Goal: Transaction & Acquisition: Purchase product/service

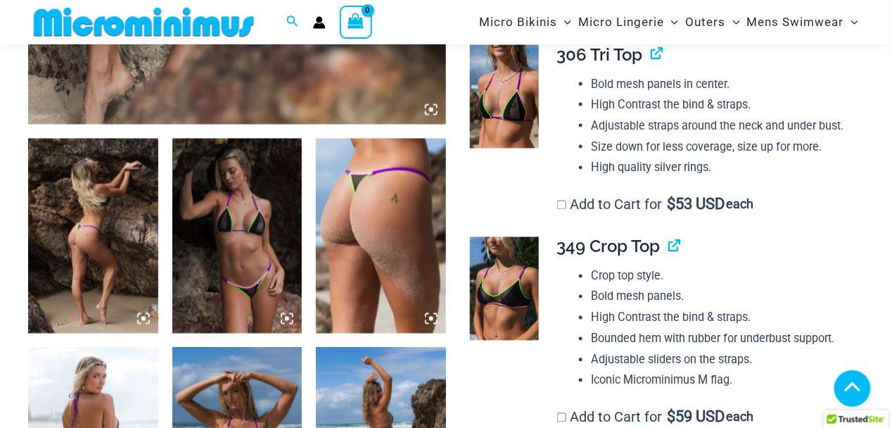
scroll to position [631, 0]
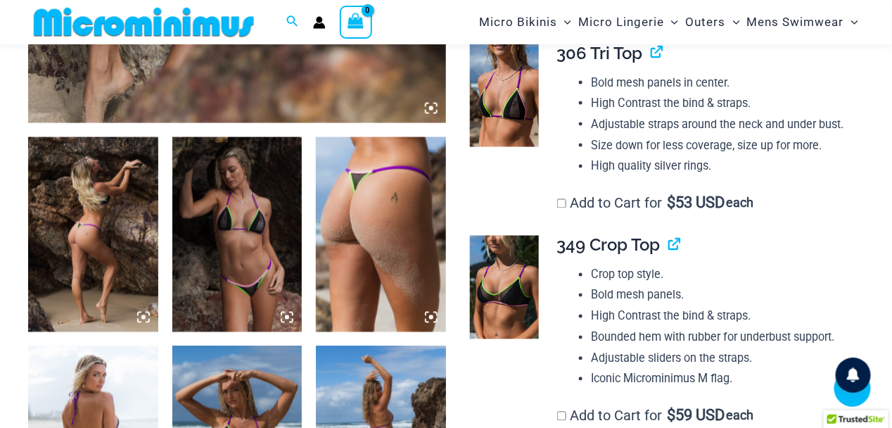
click at [98, 240] on img at bounding box center [93, 234] width 130 height 195
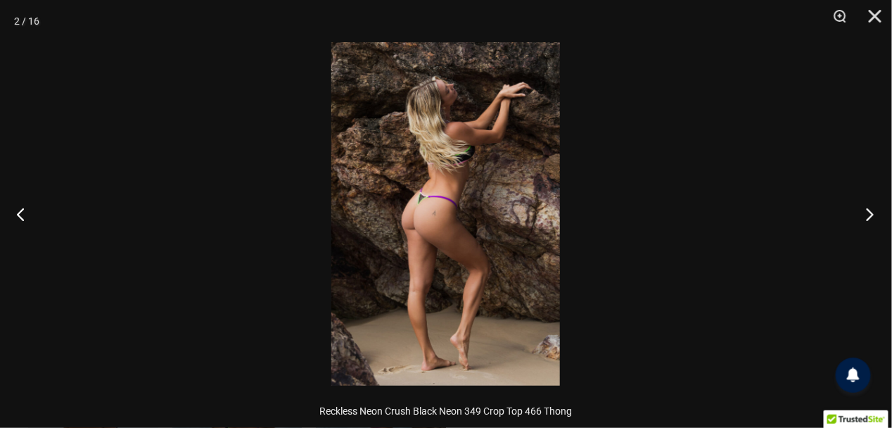
click at [871, 213] on button "Next" at bounding box center [865, 214] width 53 height 70
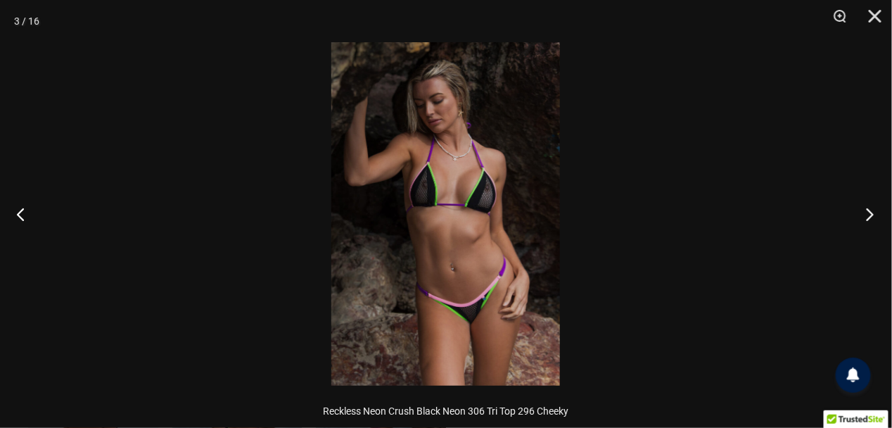
click at [871, 213] on button "Next" at bounding box center [865, 214] width 53 height 70
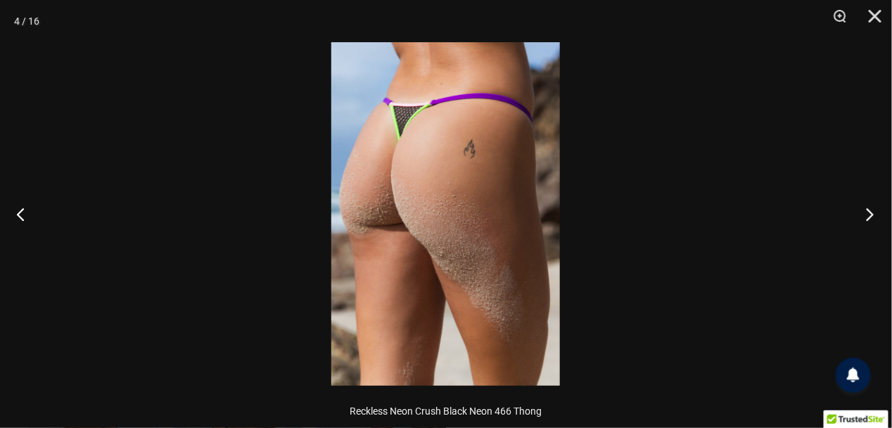
click at [871, 213] on button "Next" at bounding box center [865, 214] width 53 height 70
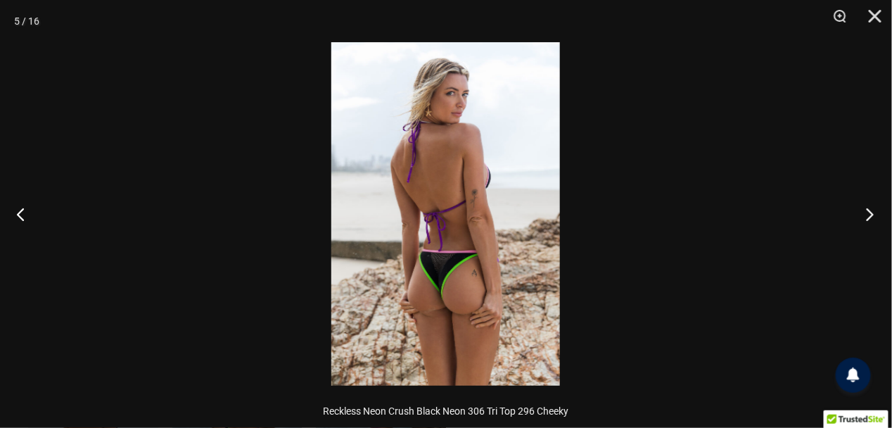
click at [871, 213] on button "Next" at bounding box center [865, 214] width 53 height 70
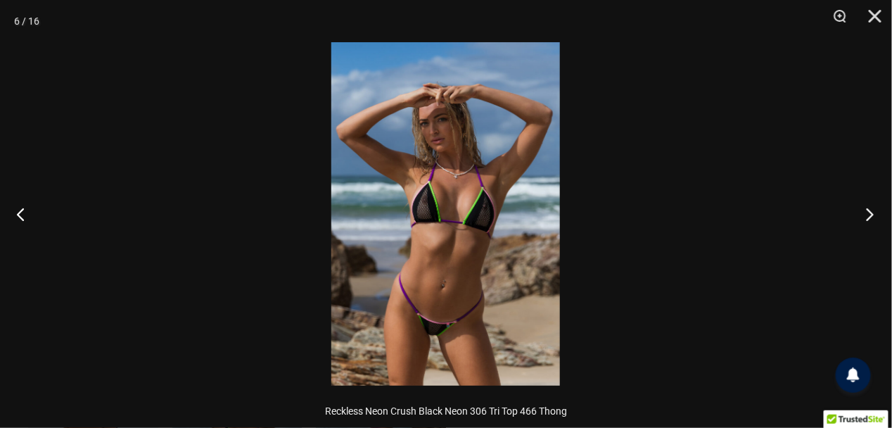
click at [871, 213] on button "Next" at bounding box center [865, 214] width 53 height 70
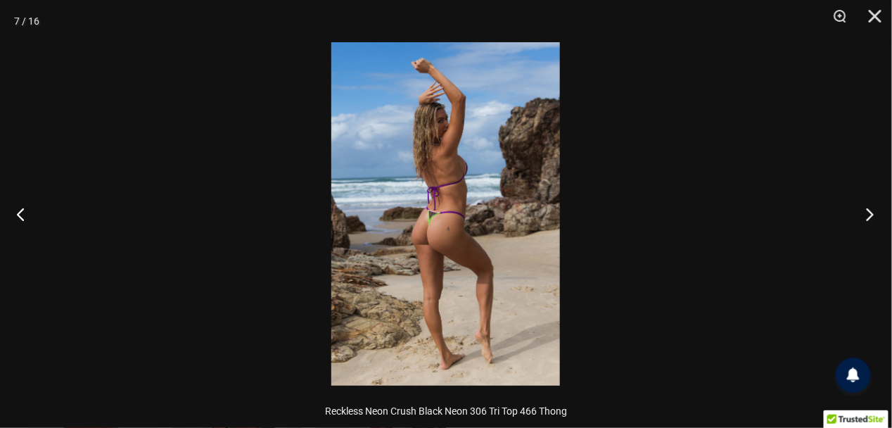
click at [871, 213] on button "Next" at bounding box center [865, 214] width 53 height 70
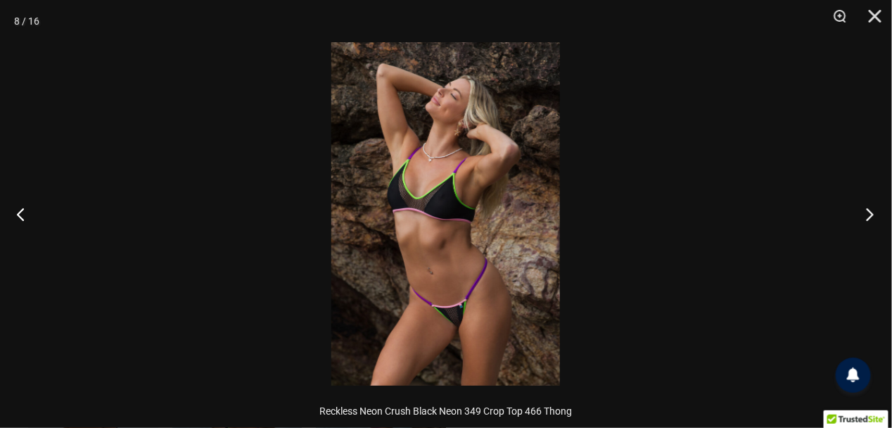
click at [871, 213] on button "Next" at bounding box center [865, 214] width 53 height 70
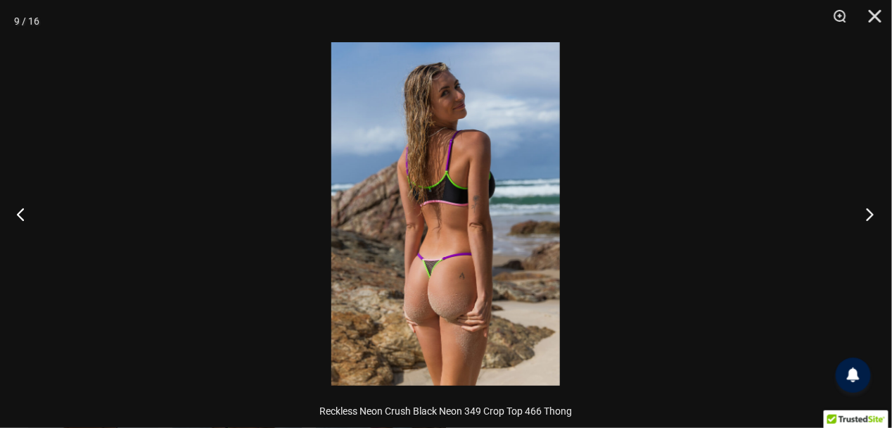
click at [871, 213] on button "Next" at bounding box center [865, 214] width 53 height 70
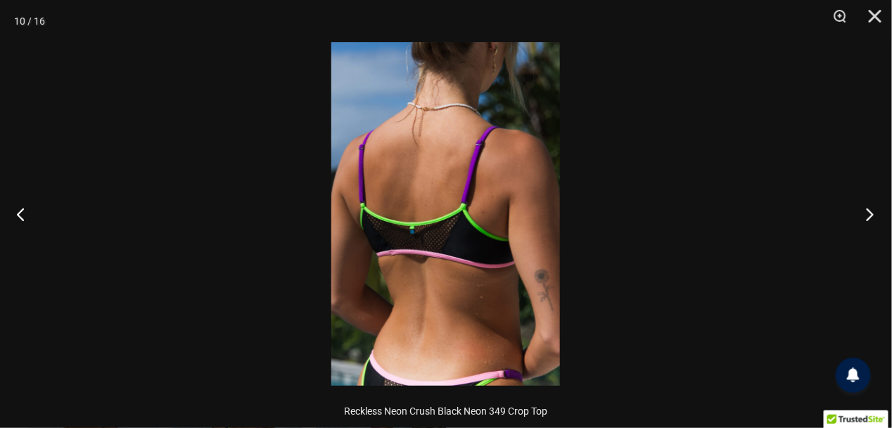
click at [871, 213] on button "Next" at bounding box center [865, 214] width 53 height 70
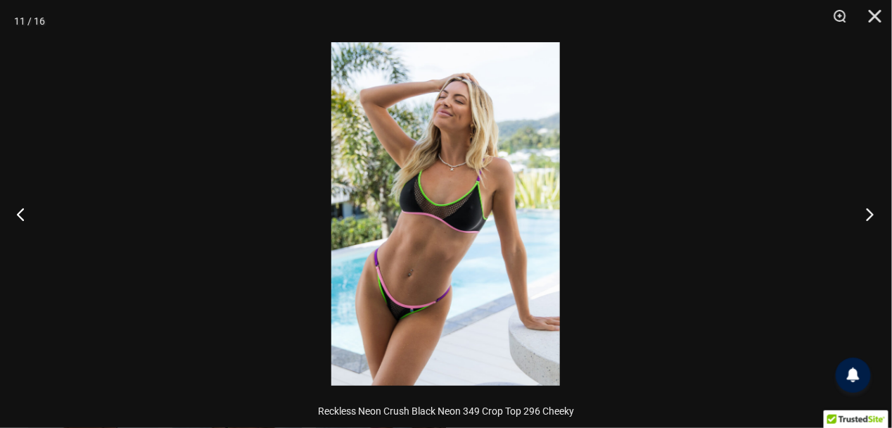
click at [871, 213] on button "Next" at bounding box center [865, 214] width 53 height 70
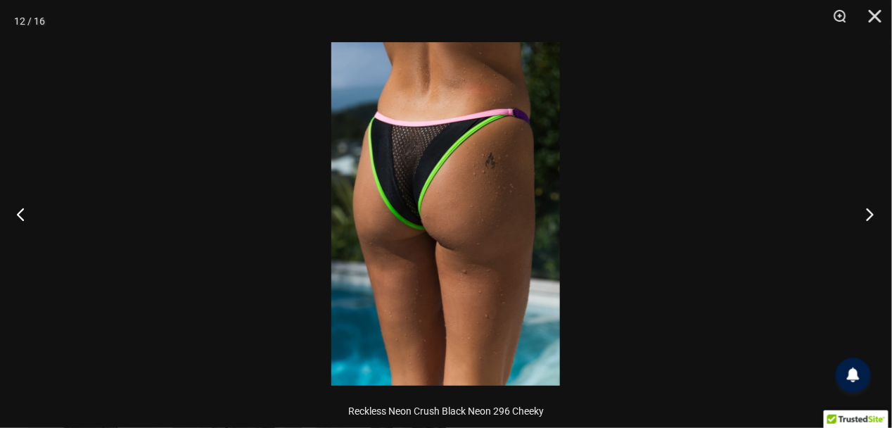
click at [871, 213] on button "Next" at bounding box center [865, 214] width 53 height 70
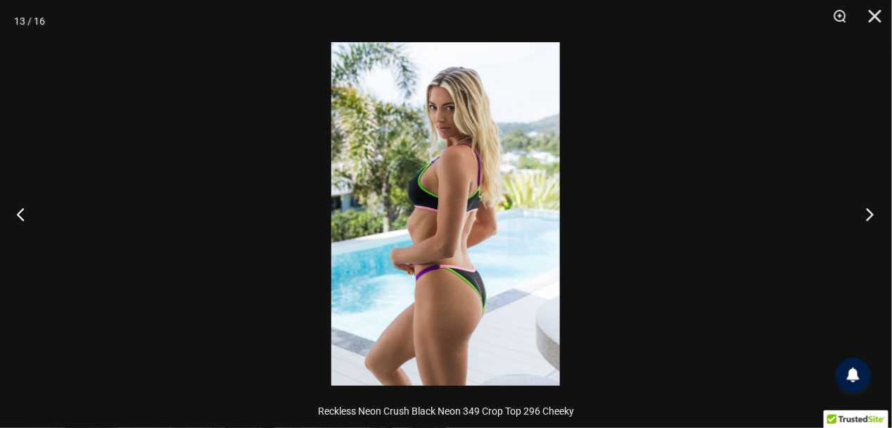
click at [871, 213] on button "Next" at bounding box center [865, 214] width 53 height 70
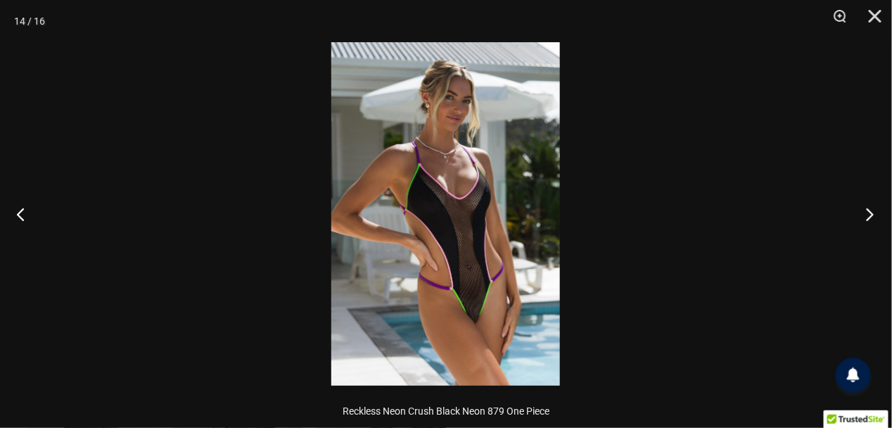
click at [871, 213] on button "Next" at bounding box center [865, 214] width 53 height 70
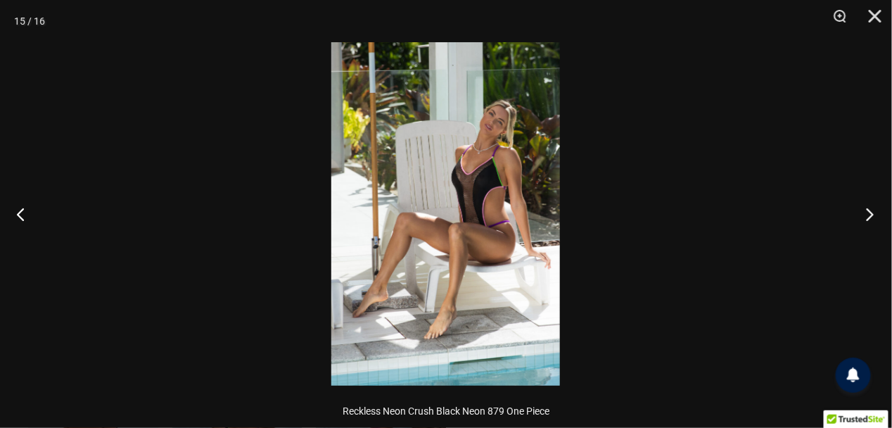
click at [871, 213] on button "Next" at bounding box center [865, 214] width 53 height 70
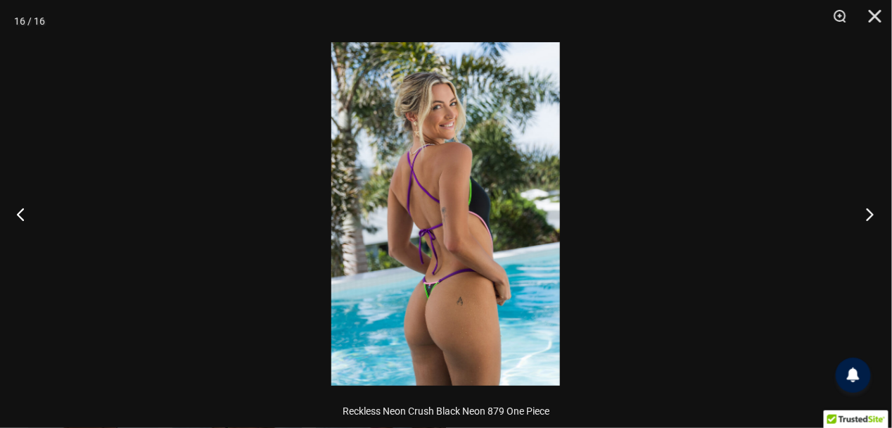
click at [871, 213] on button "Next" at bounding box center [865, 214] width 53 height 70
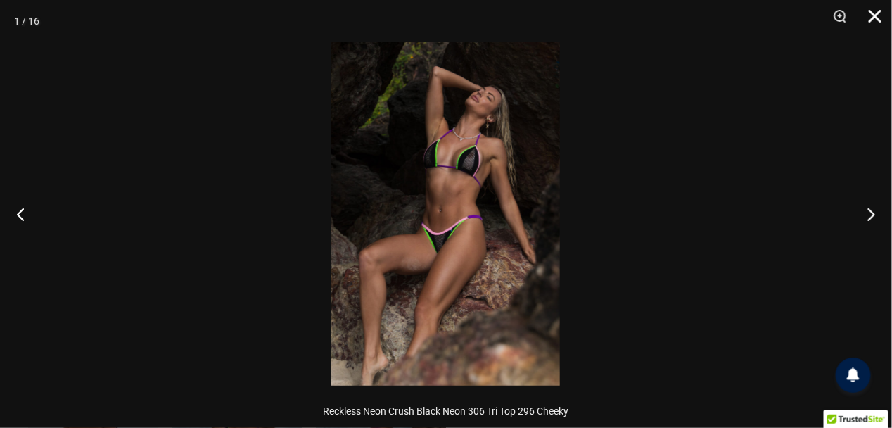
click at [873, 11] on button "Close" at bounding box center [869, 21] width 35 height 42
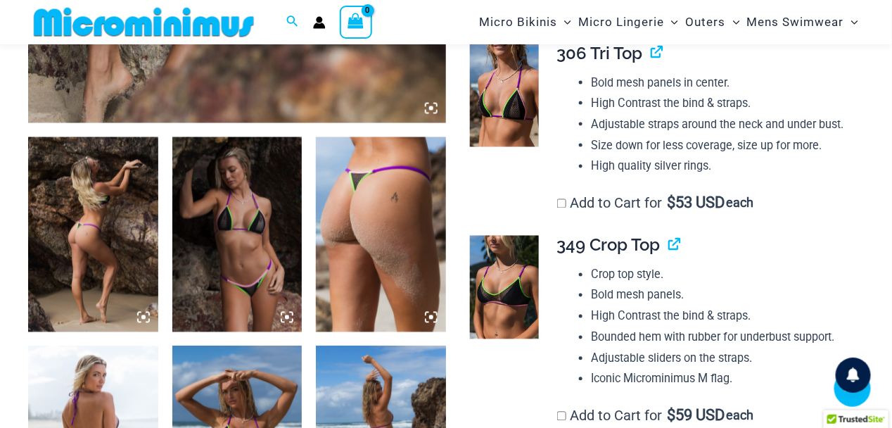
click at [490, 117] on img at bounding box center [504, 95] width 69 height 103
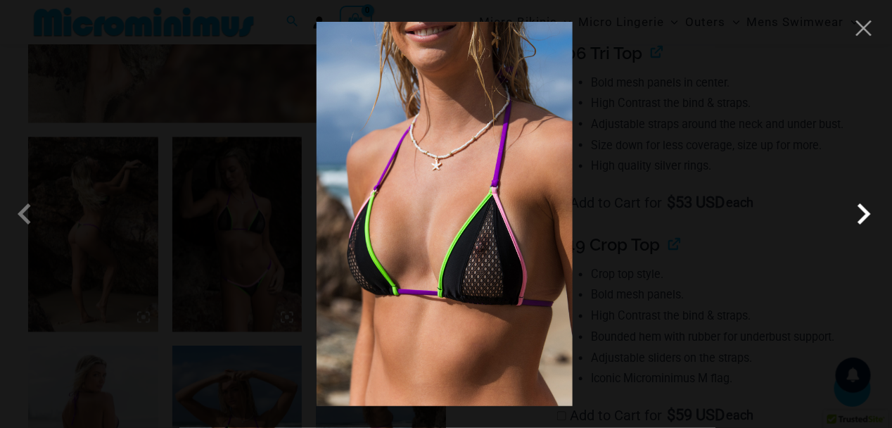
click at [864, 213] on span at bounding box center [863, 214] width 42 height 42
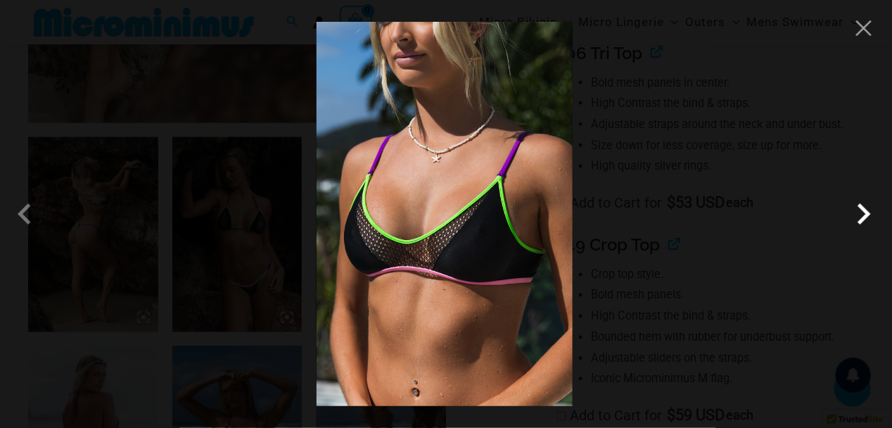
click at [864, 213] on span at bounding box center [863, 214] width 42 height 42
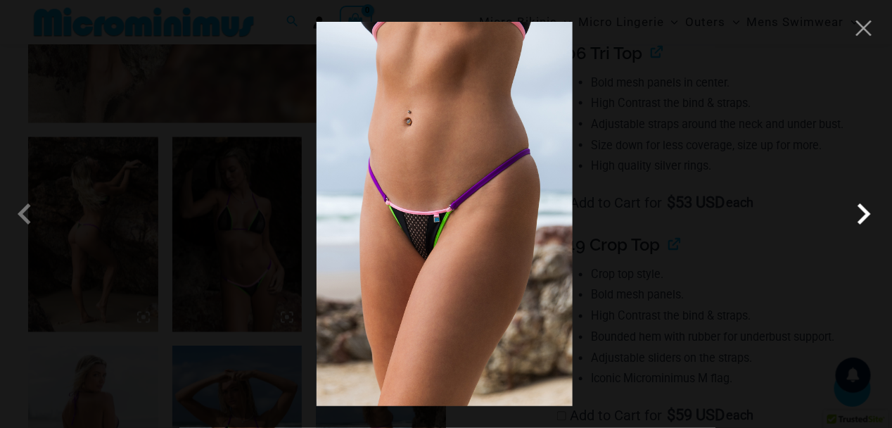
click at [864, 213] on span at bounding box center [863, 214] width 42 height 42
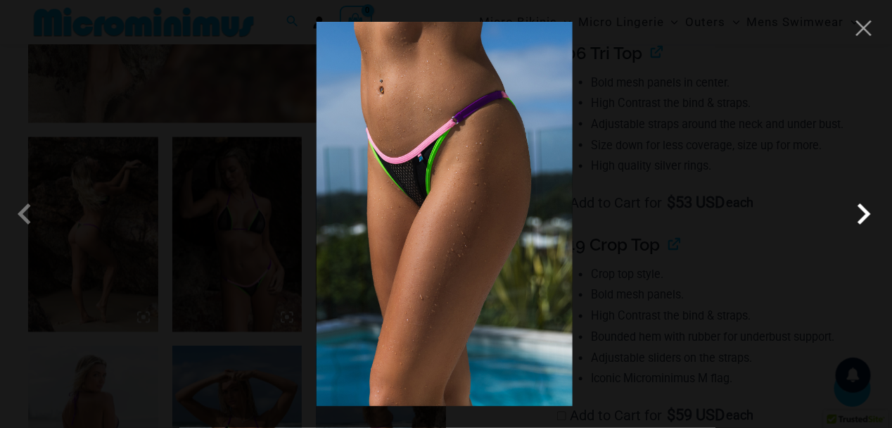
click at [864, 213] on span at bounding box center [863, 214] width 42 height 42
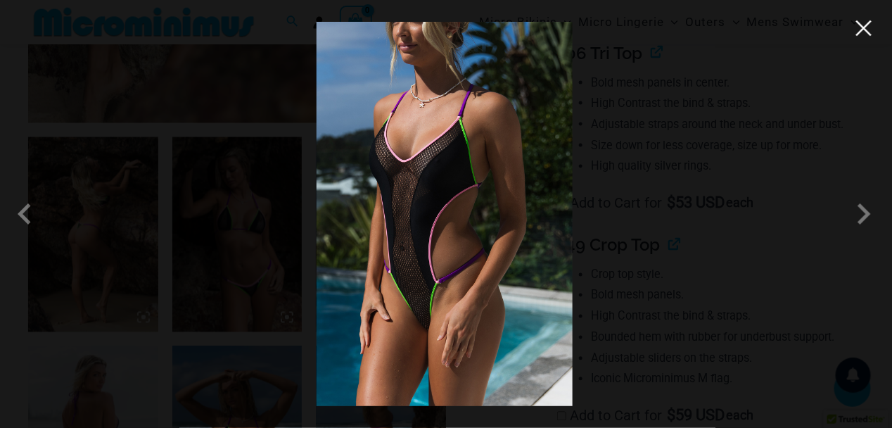
click at [863, 24] on button "Close" at bounding box center [863, 28] width 21 height 21
